Goal: Book appointment/travel/reservation

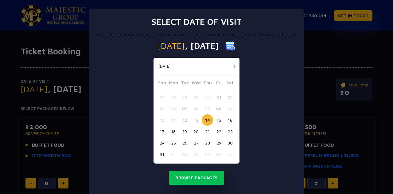
click at [339, 57] on div "Select date of visit [DATE] [DATE] [DATE] Sun Mon Tue Wed Thu Fri Sat 27 28 29 …" at bounding box center [196, 97] width 393 height 194
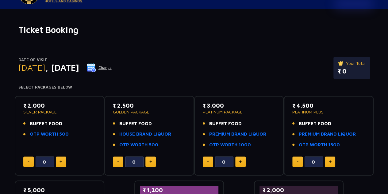
scroll to position [31, 0]
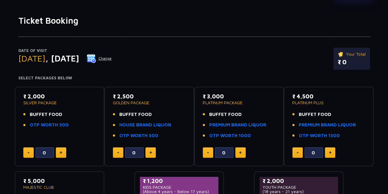
click at [112, 59] on button "Change" at bounding box center [99, 58] width 25 height 10
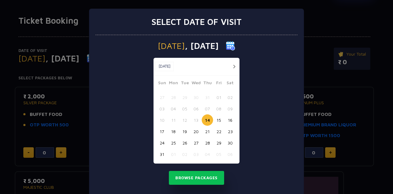
click at [172, 132] on button "18" at bounding box center [173, 131] width 11 height 11
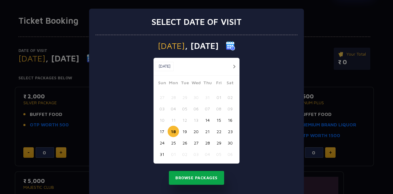
click at [202, 177] on button "Browse Packages" at bounding box center [196, 178] width 55 height 14
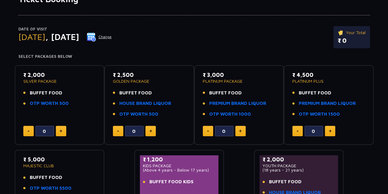
scroll to position [61, 0]
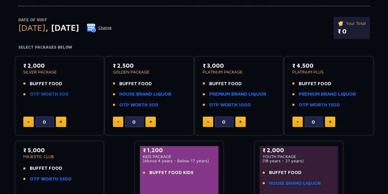
click at [49, 92] on link "OTP WORTH 500" at bounding box center [49, 94] width 39 height 7
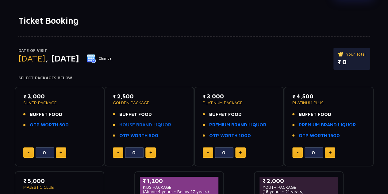
click at [136, 126] on link "HOUSE BRAND LIQUOR" at bounding box center [145, 124] width 52 height 7
click at [138, 125] on link "HOUSE BRAND LIQUOR" at bounding box center [145, 124] width 52 height 7
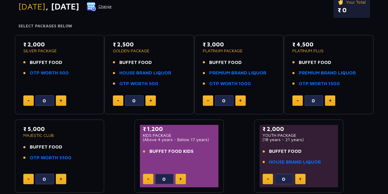
scroll to position [92, 0]
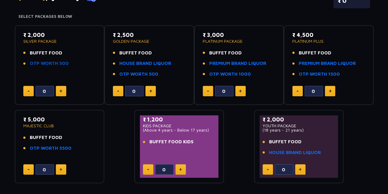
click at [39, 63] on link "OTP WORTH 500" at bounding box center [49, 63] width 39 height 7
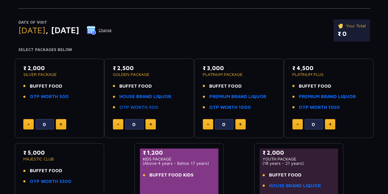
scroll to position [31, 0]
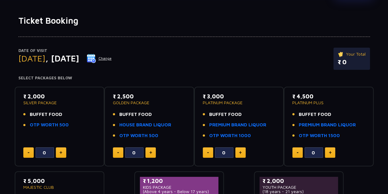
click at [198, 61] on div "Date of Visit [DATE] Change Your Total ₹ 0" at bounding box center [194, 62] width 352 height 28
click at [221, 125] on link "PREMIUM BRAND LIQUOR" at bounding box center [237, 124] width 57 height 7
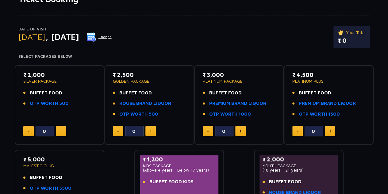
scroll to position [61, 0]
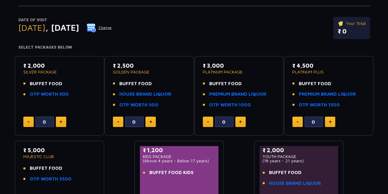
click at [246, 21] on div "Date of Visit [DATE] Change Your Total ₹ 0" at bounding box center [194, 31] width 352 height 28
click at [242, 23] on div "Date of Visit [DATE] Change Your Total ₹ 0" at bounding box center [194, 31] width 352 height 28
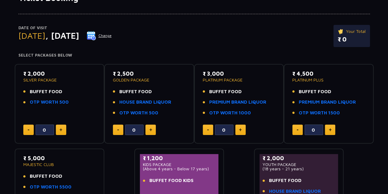
scroll to position [63, 0]
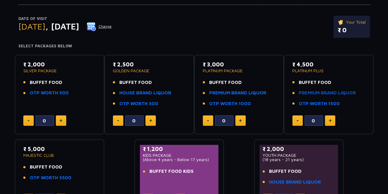
click at [333, 93] on link "PREMIUM BRAND LIQUOR" at bounding box center [327, 92] width 57 height 7
